Goal: Information Seeking & Learning: Learn about a topic

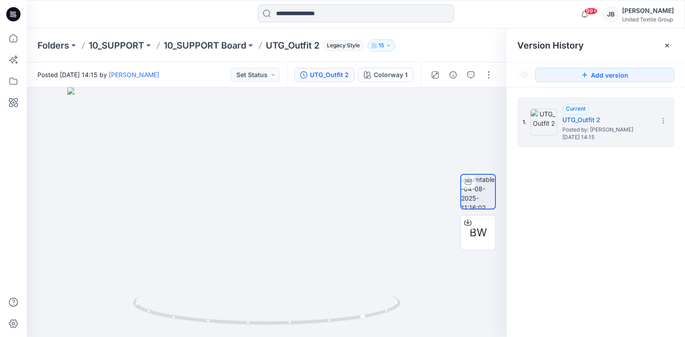
click at [11, 12] on icon at bounding box center [11, 12] width 2 height 0
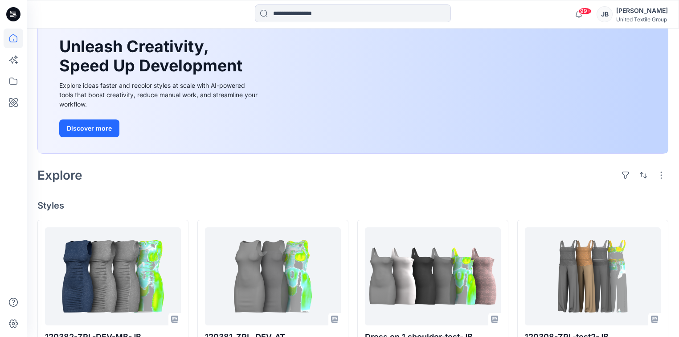
scroll to position [214, 0]
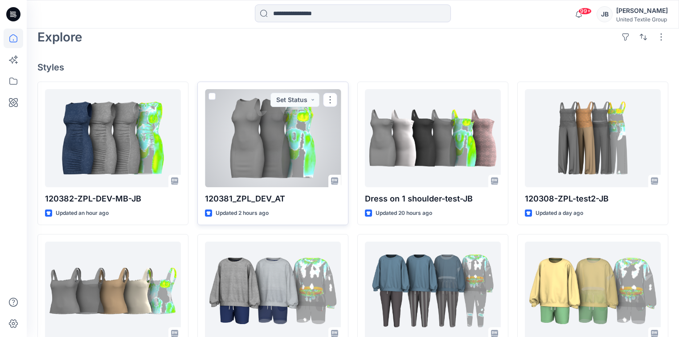
click at [282, 152] on div at bounding box center [273, 138] width 136 height 98
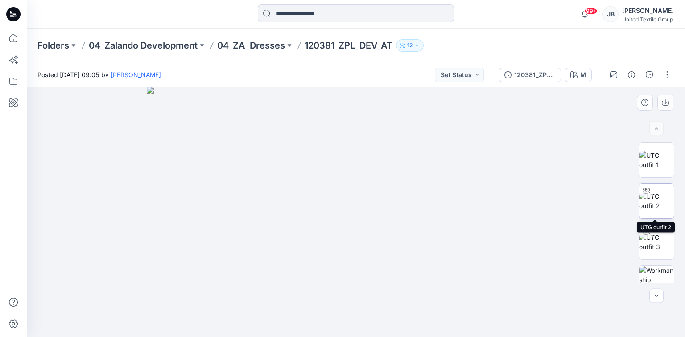
click at [657, 196] on img at bounding box center [656, 201] width 35 height 19
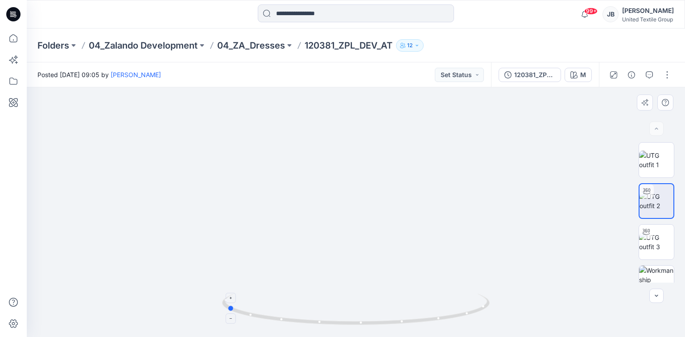
drag, startPoint x: 355, startPoint y: 325, endPoint x: 226, endPoint y: 307, distance: 130.5
click at [226, 307] on icon at bounding box center [357, 310] width 270 height 33
drag, startPoint x: 378, startPoint y: 156, endPoint x: 370, endPoint y: 201, distance: 46.1
drag, startPoint x: 230, startPoint y: 312, endPoint x: 379, endPoint y: 315, distance: 149.4
click at [379, 315] on icon at bounding box center [357, 310] width 270 height 33
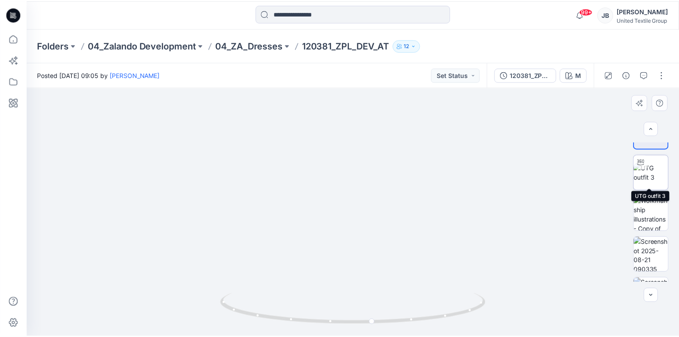
scroll to position [141, 0]
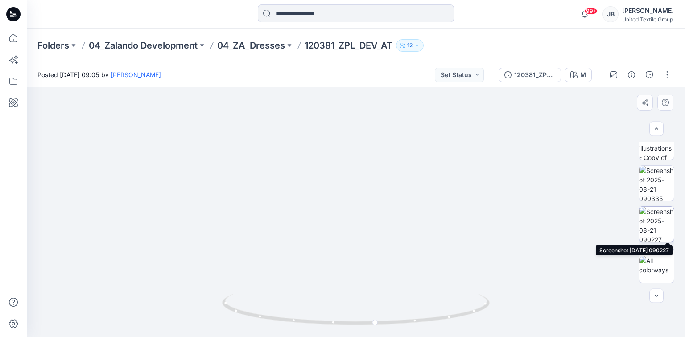
click at [654, 219] on img at bounding box center [656, 224] width 35 height 35
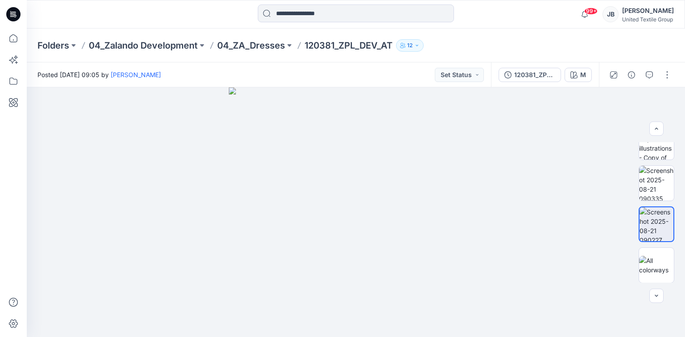
click at [13, 12] on icon at bounding box center [13, 14] width 14 height 14
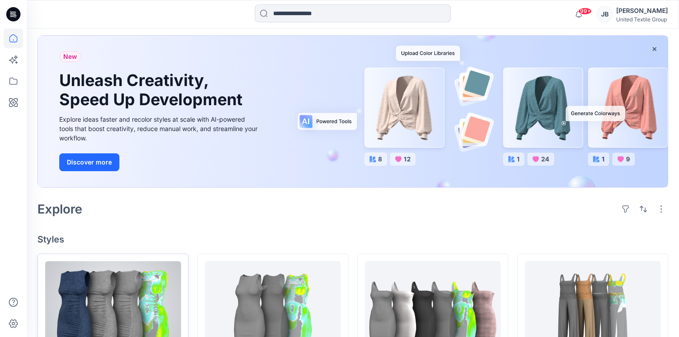
scroll to position [143, 0]
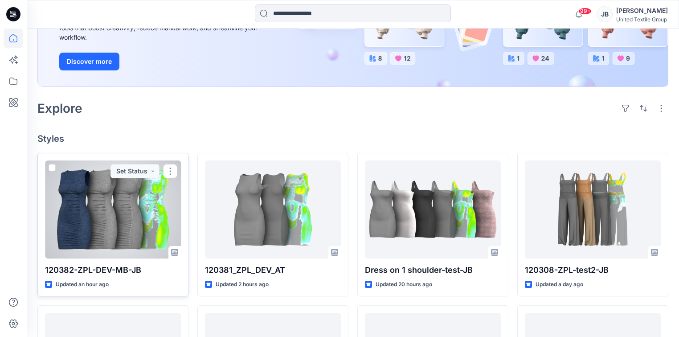
click at [111, 224] on div at bounding box center [113, 209] width 136 height 98
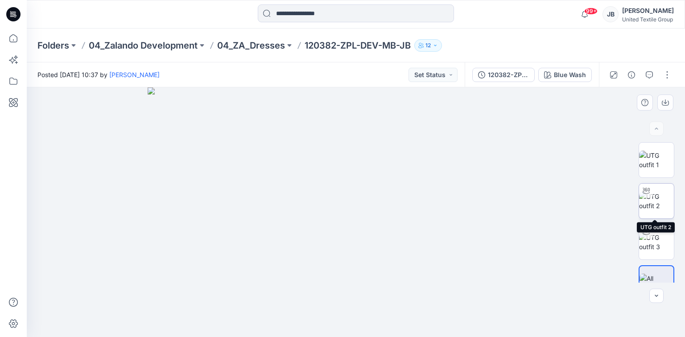
click at [653, 193] on img at bounding box center [656, 201] width 35 height 19
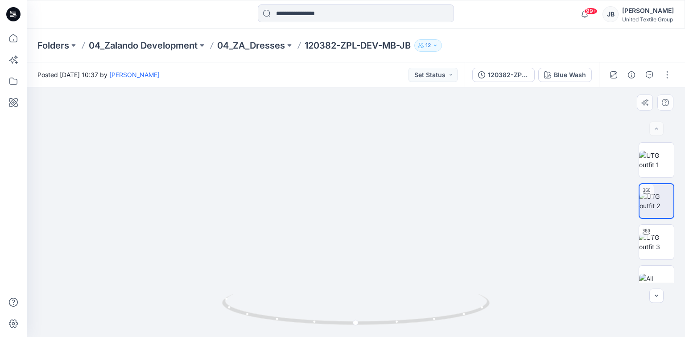
drag, startPoint x: 415, startPoint y: 136, endPoint x: 388, endPoint y: 215, distance: 83.4
drag, startPoint x: 356, startPoint y: 321, endPoint x: 313, endPoint y: 317, distance: 43.0
click at [313, 317] on icon at bounding box center [357, 310] width 270 height 33
drag, startPoint x: 316, startPoint y: 323, endPoint x: 373, endPoint y: 326, distance: 56.2
click at [373, 326] on icon at bounding box center [357, 310] width 270 height 33
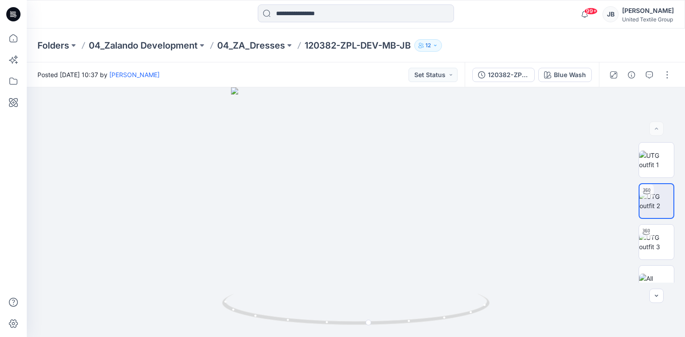
click at [14, 15] on icon at bounding box center [13, 14] width 14 height 14
